Goal: Information Seeking & Learning: Find specific fact

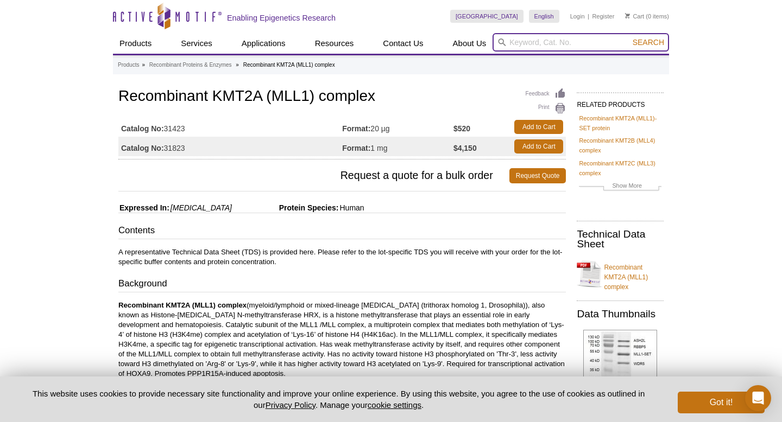
click at [550, 48] on input "search" at bounding box center [580, 42] width 176 height 18
type input "DAT"
click at [629, 37] on button "Search" at bounding box center [648, 42] width 38 height 10
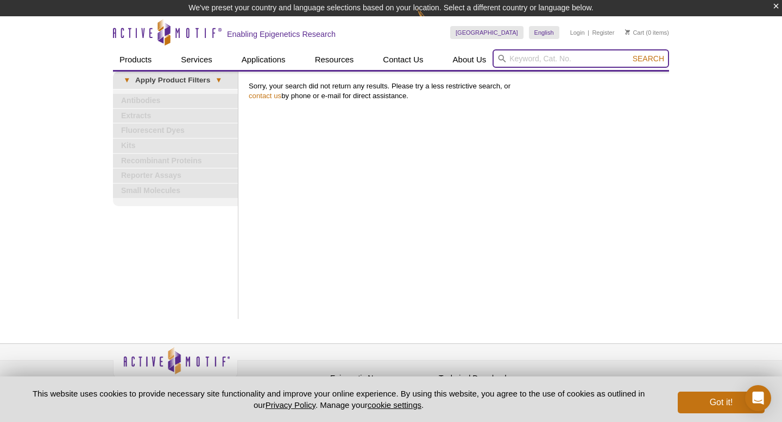
click at [553, 50] on input "search" at bounding box center [580, 58] width 176 height 18
type input "[MEDICAL_DATA]"
click at [629, 54] on button "Search" at bounding box center [648, 59] width 38 height 10
